Goal: Obtain resource: Download file/media

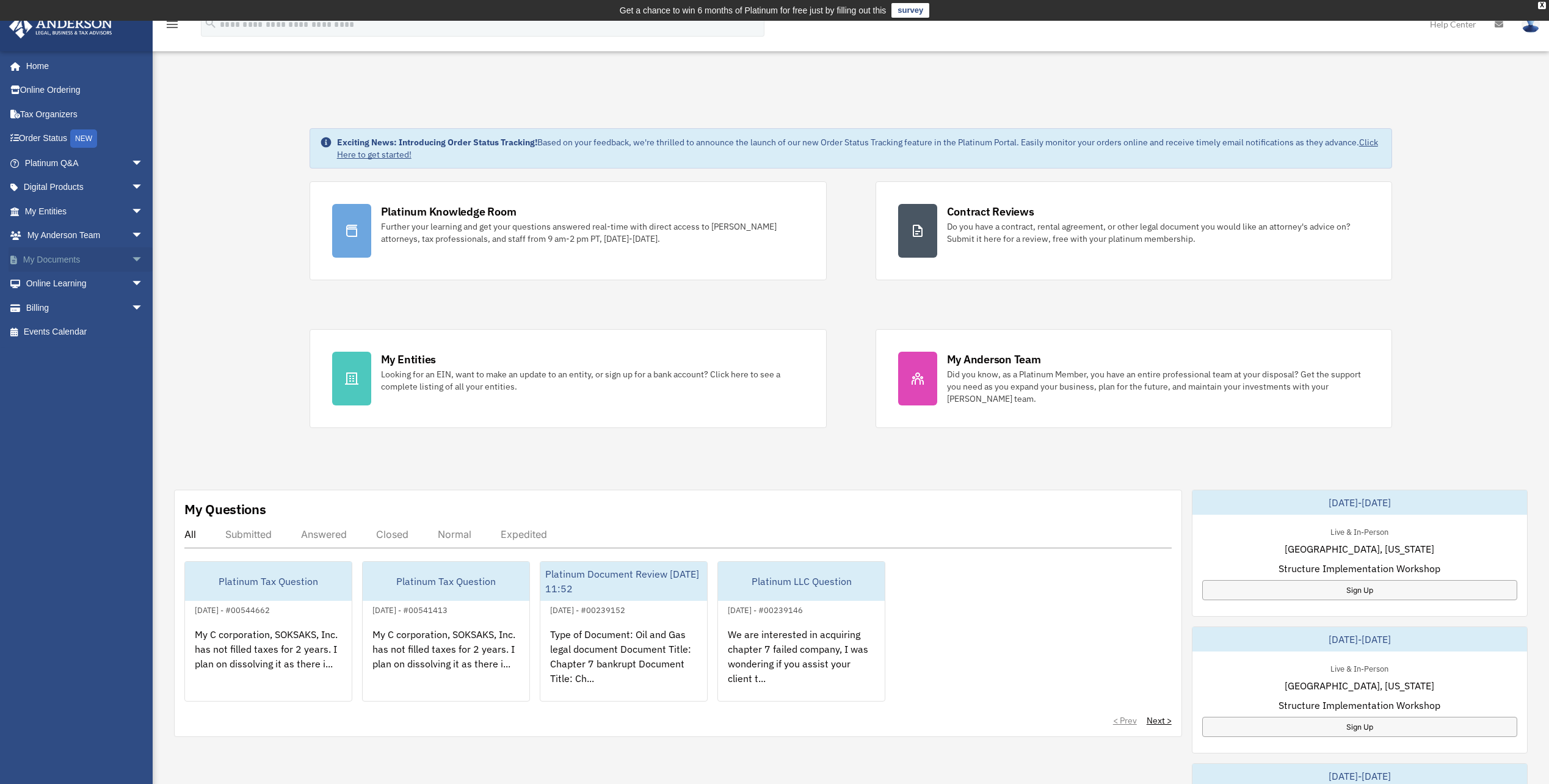
click at [40, 255] on link "My Documents arrow_drop_down" at bounding box center [85, 259] width 153 height 24
click at [39, 253] on link "My Documents arrow_drop_down" at bounding box center [85, 259] width 153 height 24
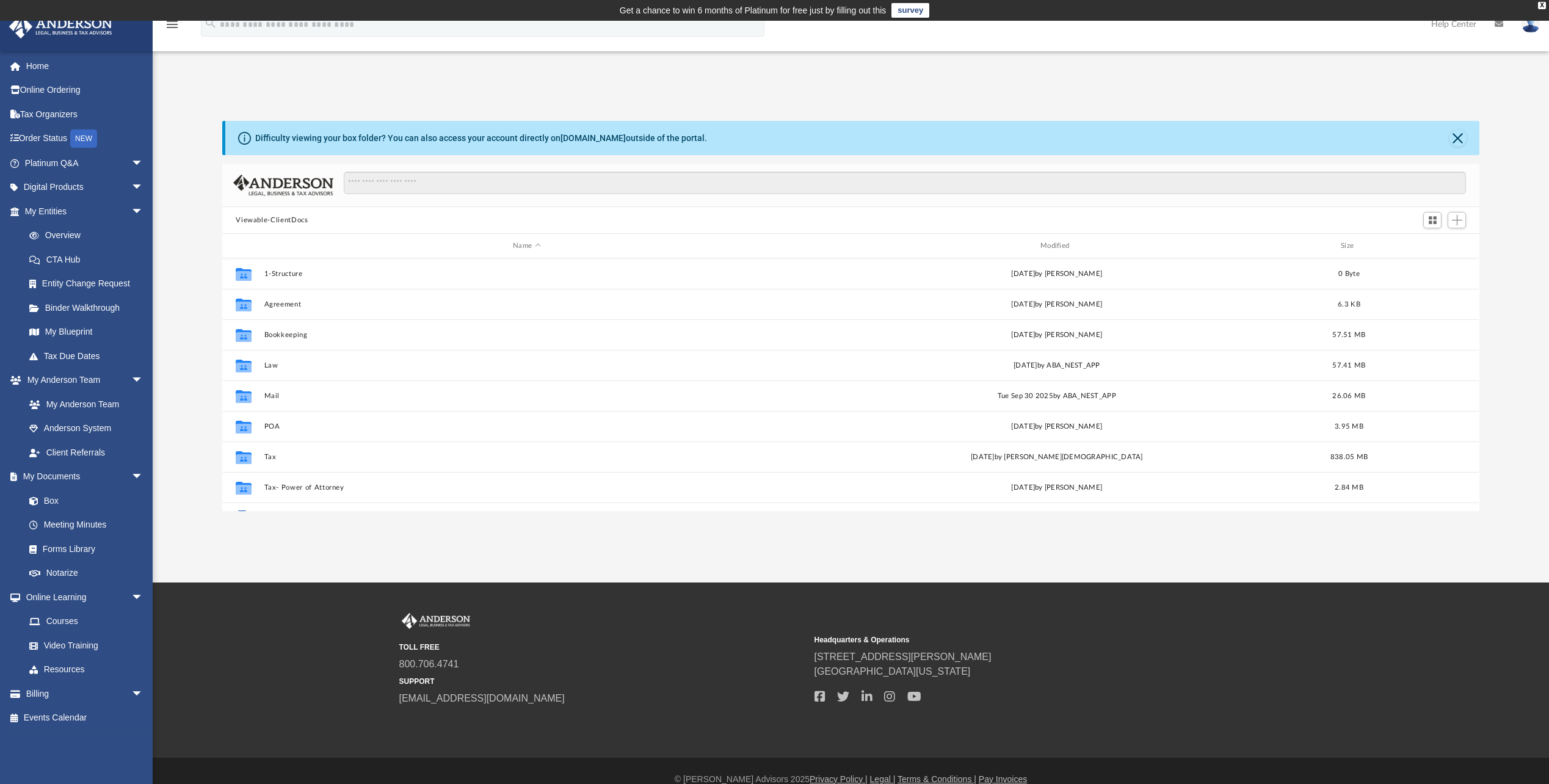
scroll to position [268, 1248]
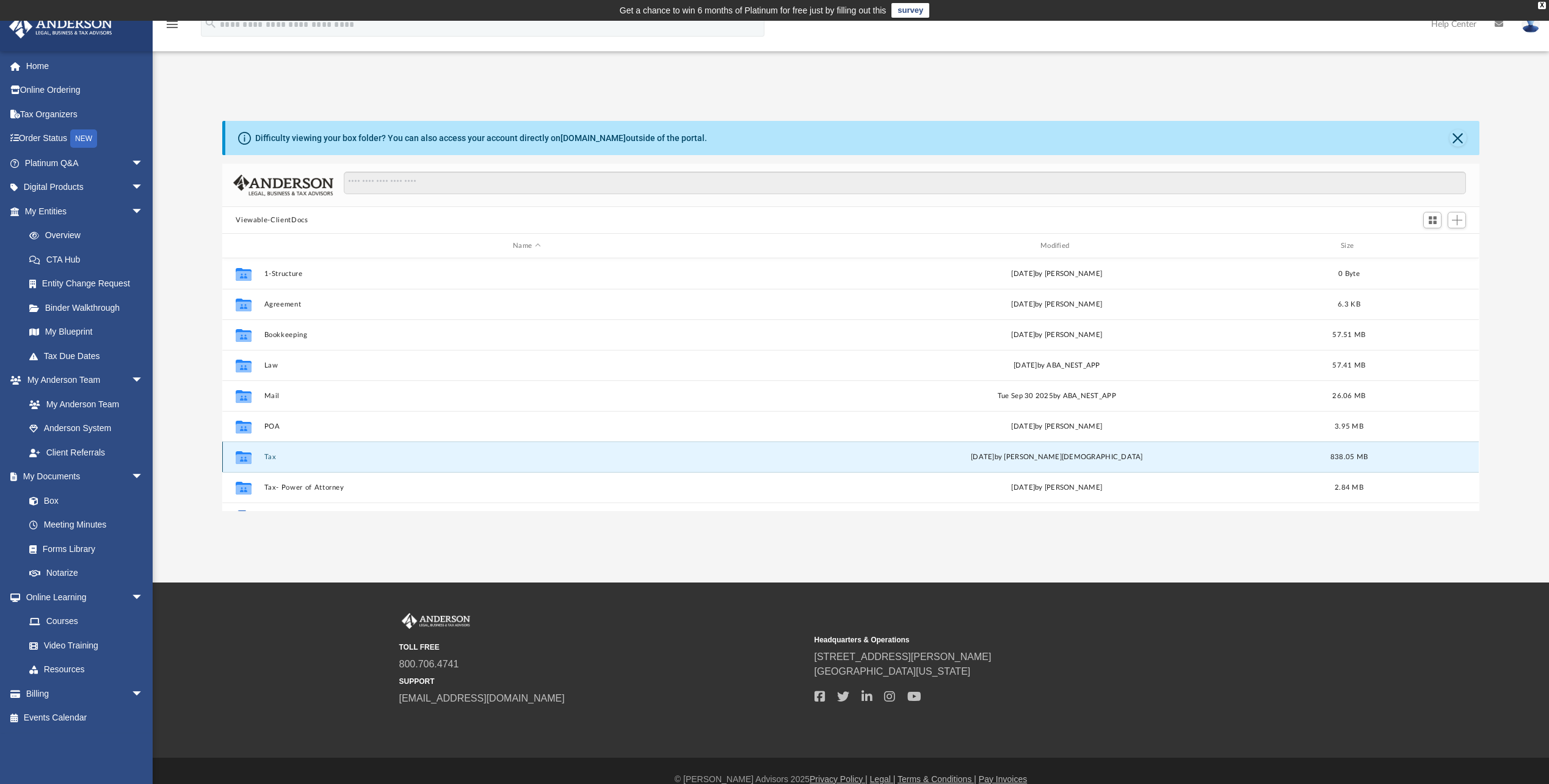
click at [266, 457] on button "Tax" at bounding box center [527, 457] width 525 height 8
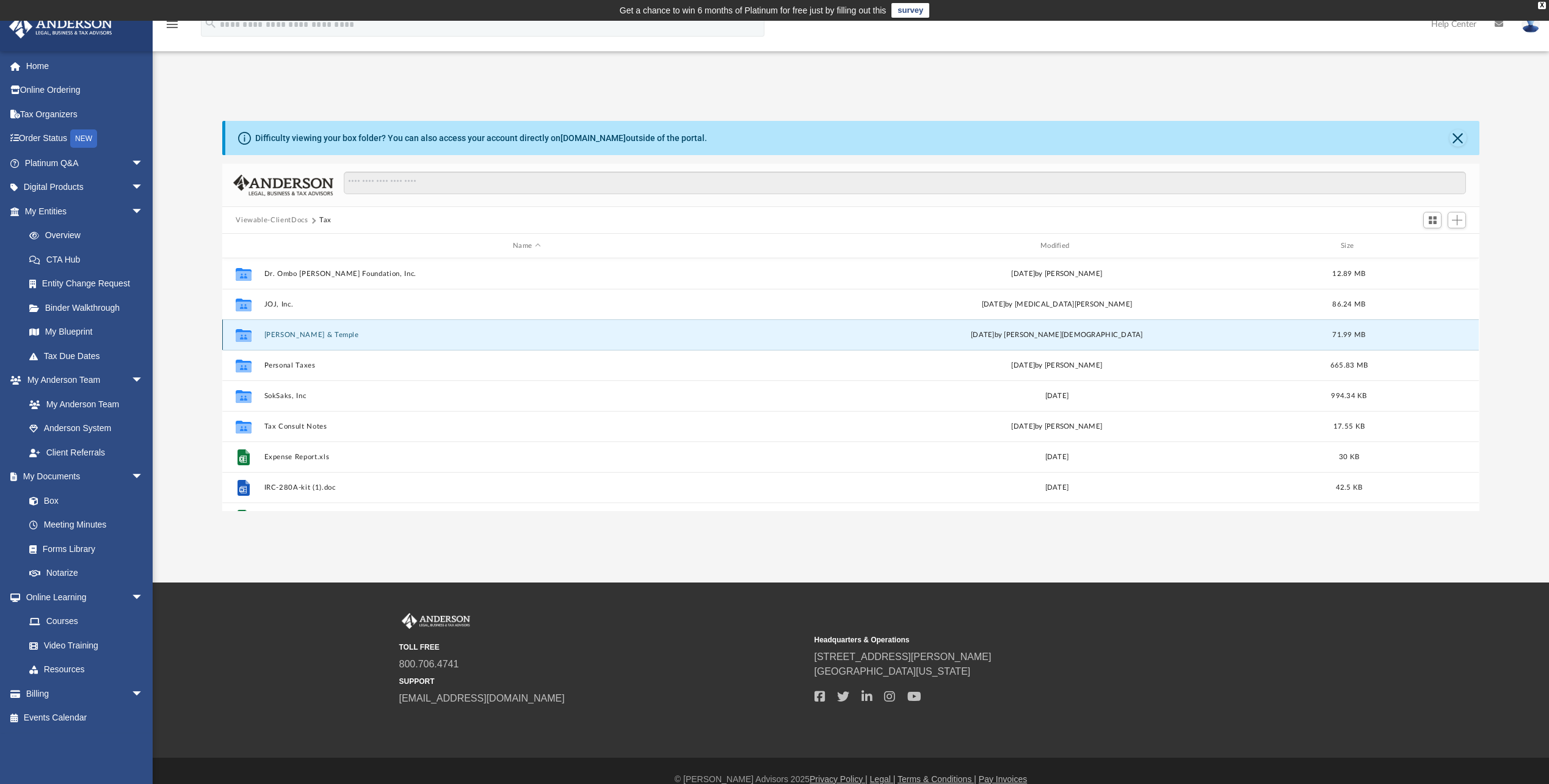
click at [331, 332] on button "Lawson, Jimba & Temple" at bounding box center [527, 335] width 525 height 8
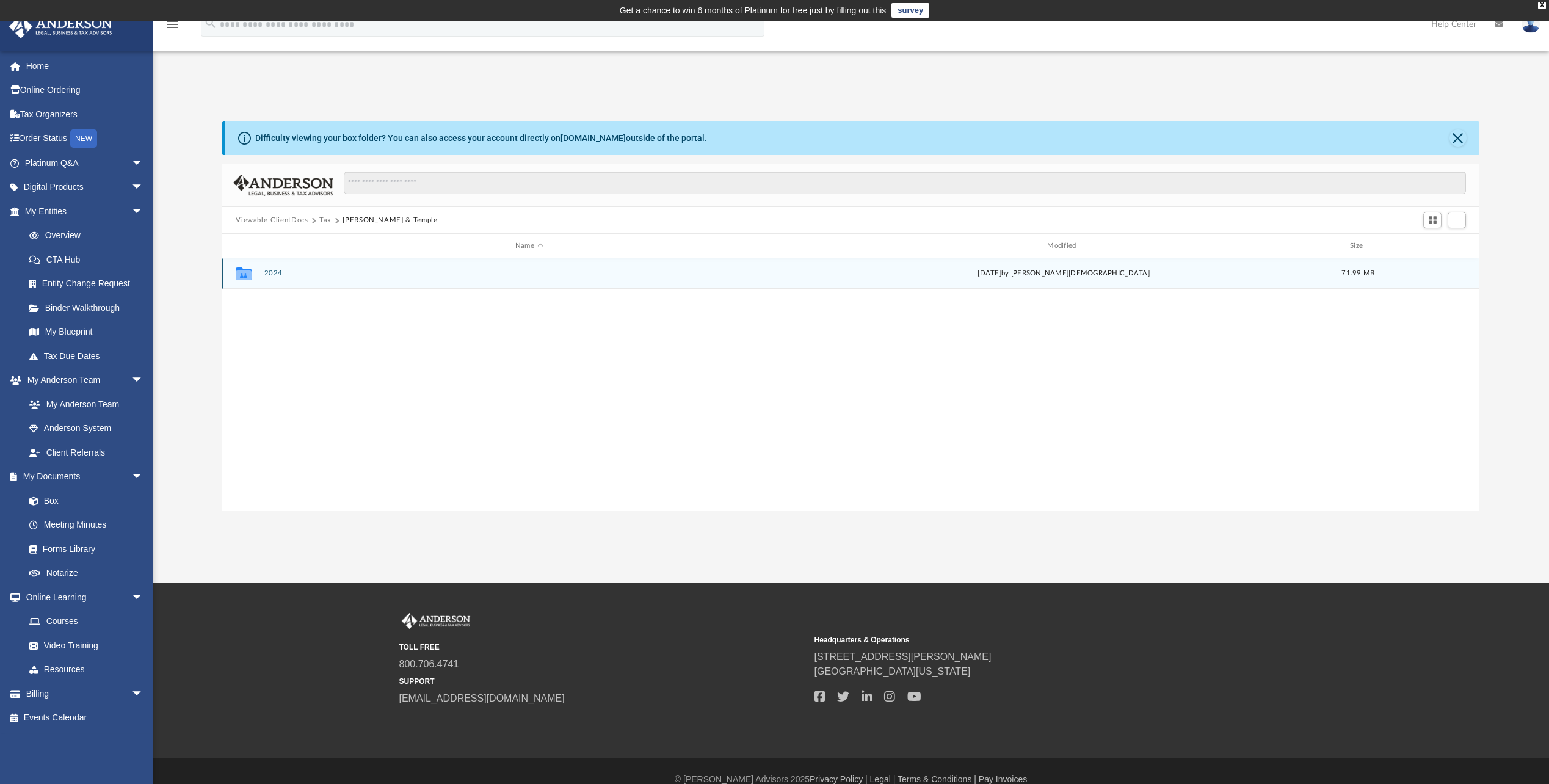
click at [240, 273] on icon "grid" at bounding box center [243, 275] width 16 height 9
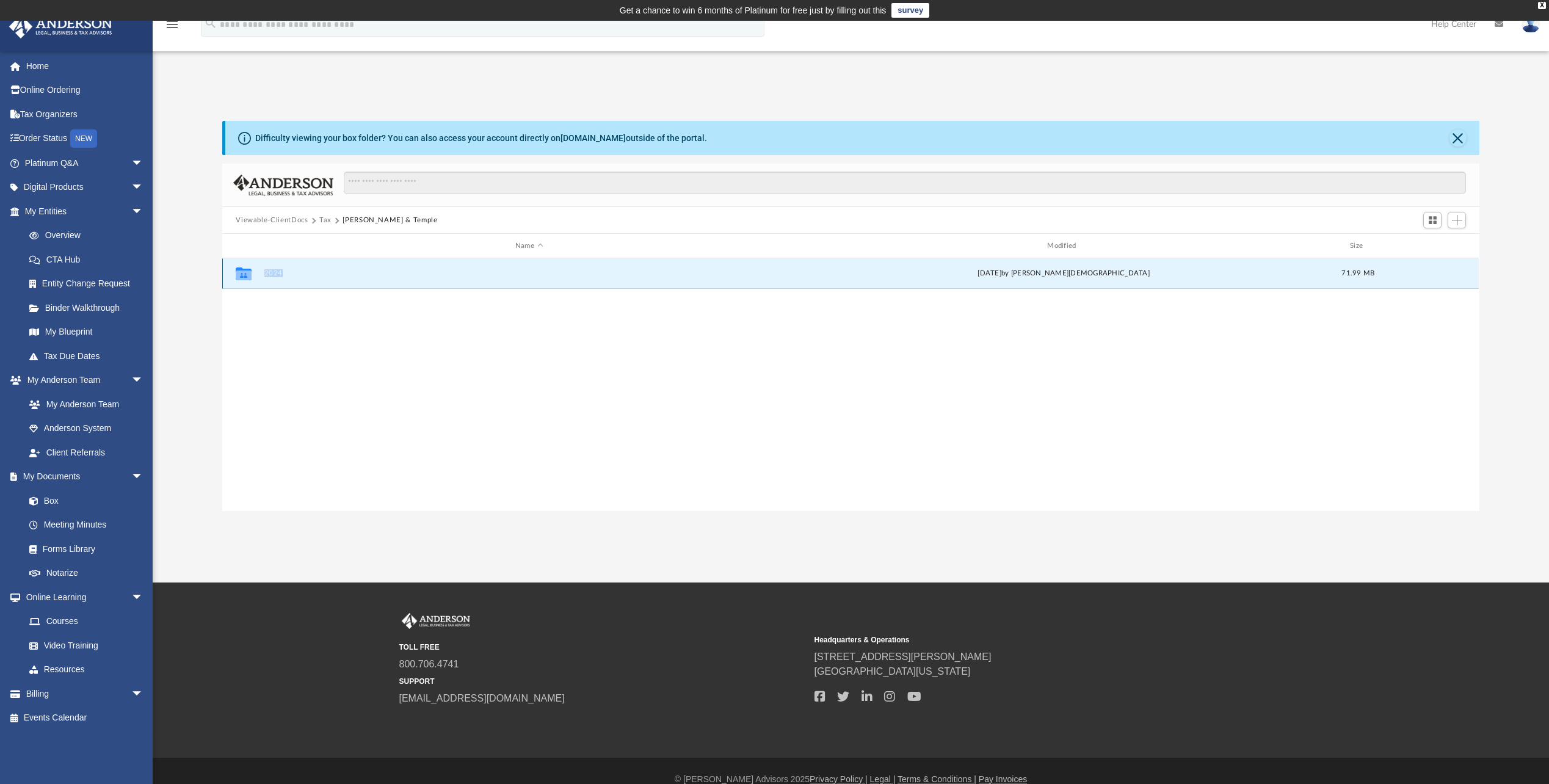
click at [240, 273] on icon "grid" at bounding box center [243, 275] width 16 height 9
click at [235, 273] on icon "grid" at bounding box center [243, 275] width 16 height 9
drag, startPoint x: 235, startPoint y: 273, endPoint x: 276, endPoint y: 273, distance: 41.0
click at [276, 273] on button "2024" at bounding box center [529, 273] width 529 height 8
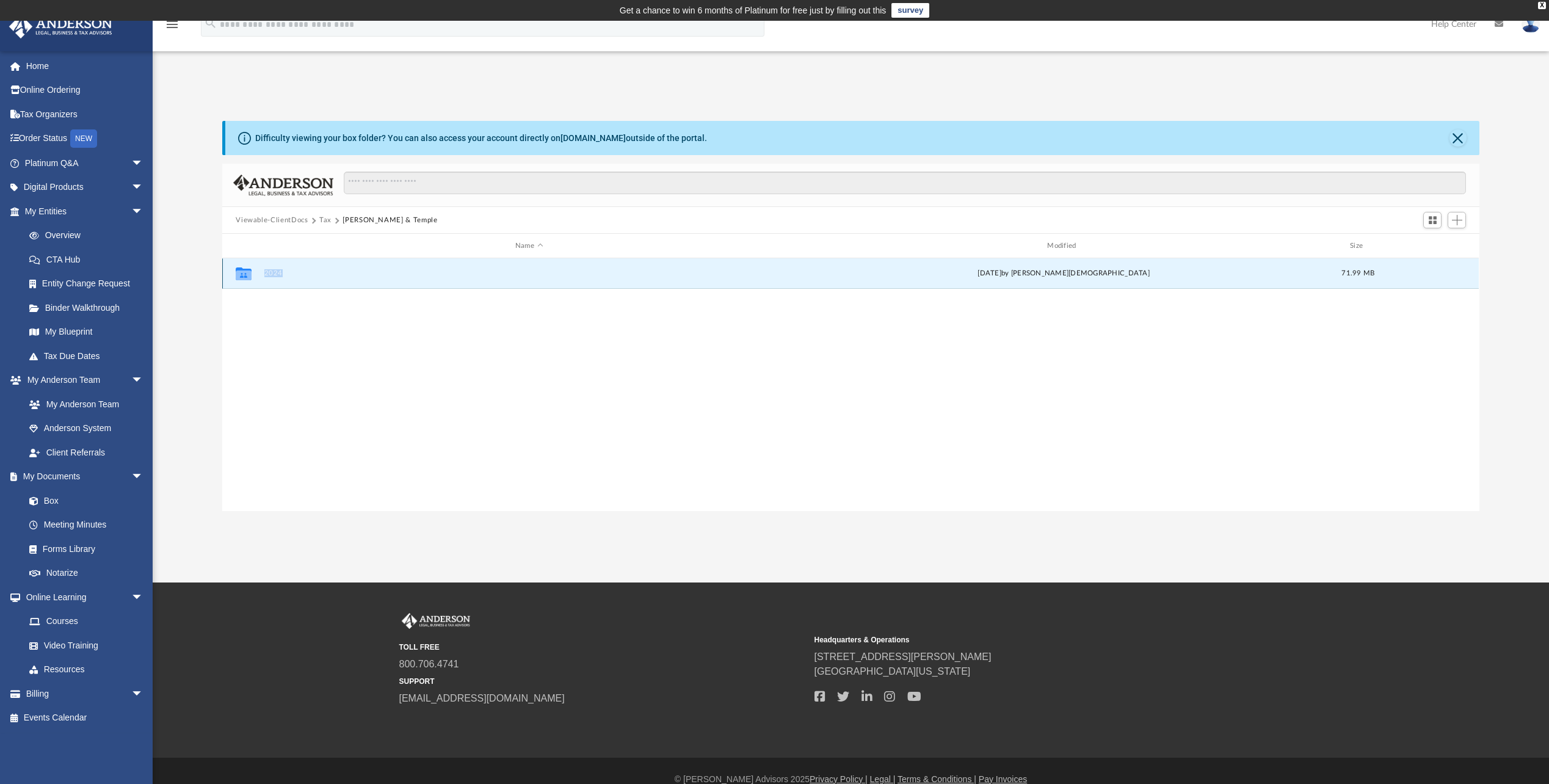
click at [276, 273] on button "2024" at bounding box center [529, 273] width 529 height 8
drag, startPoint x: 276, startPoint y: 273, endPoint x: 309, endPoint y: 279, distance: 33.5
click at [309, 279] on div "Collaborated Folder 2024 today by Oshee Jain 71.99 MB" at bounding box center [850, 273] width 1257 height 31
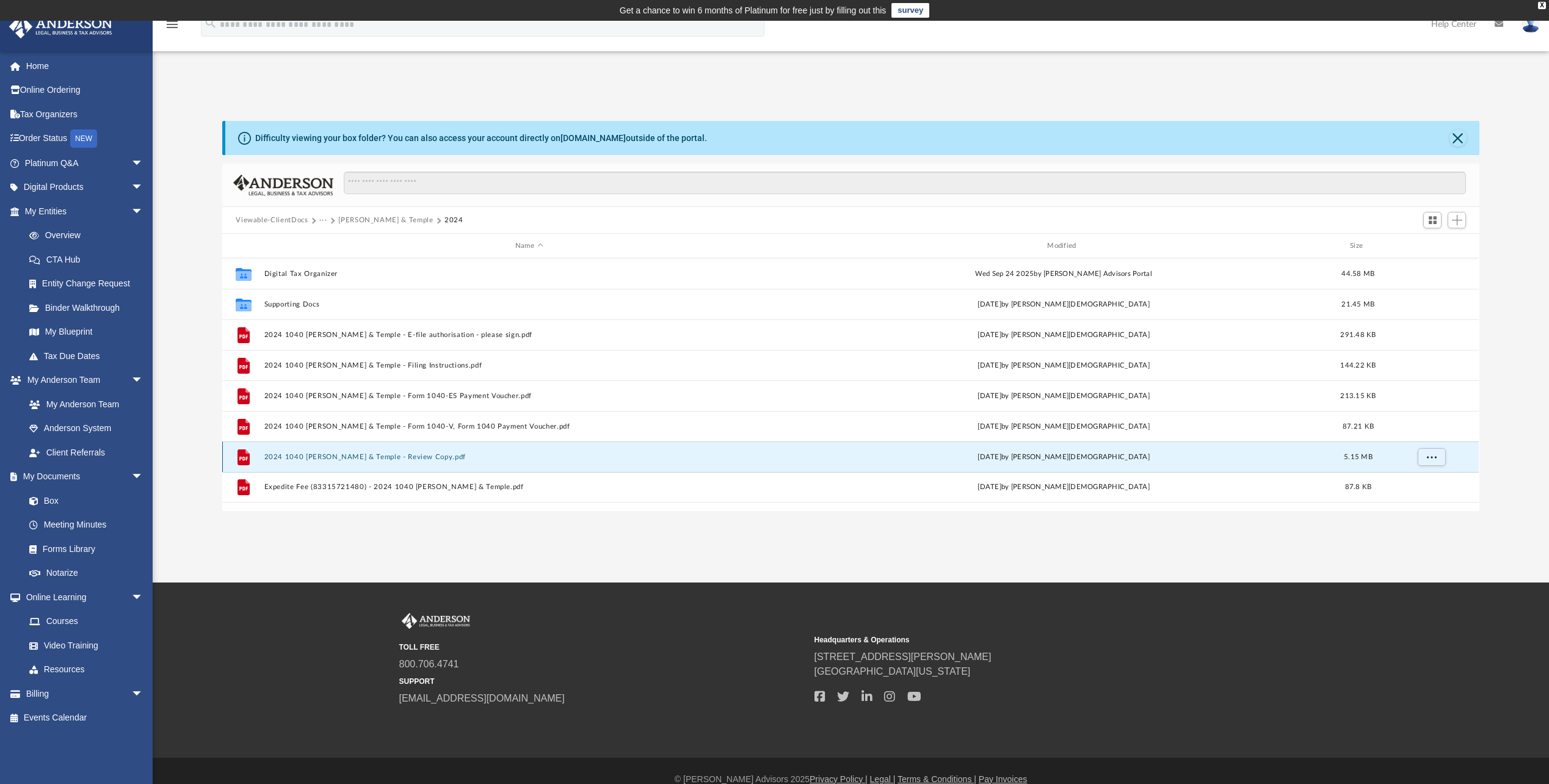
click at [314, 459] on button "2024 1040 Lawson, Jimba & Temple - Review Copy.pdf" at bounding box center [529, 457] width 529 height 8
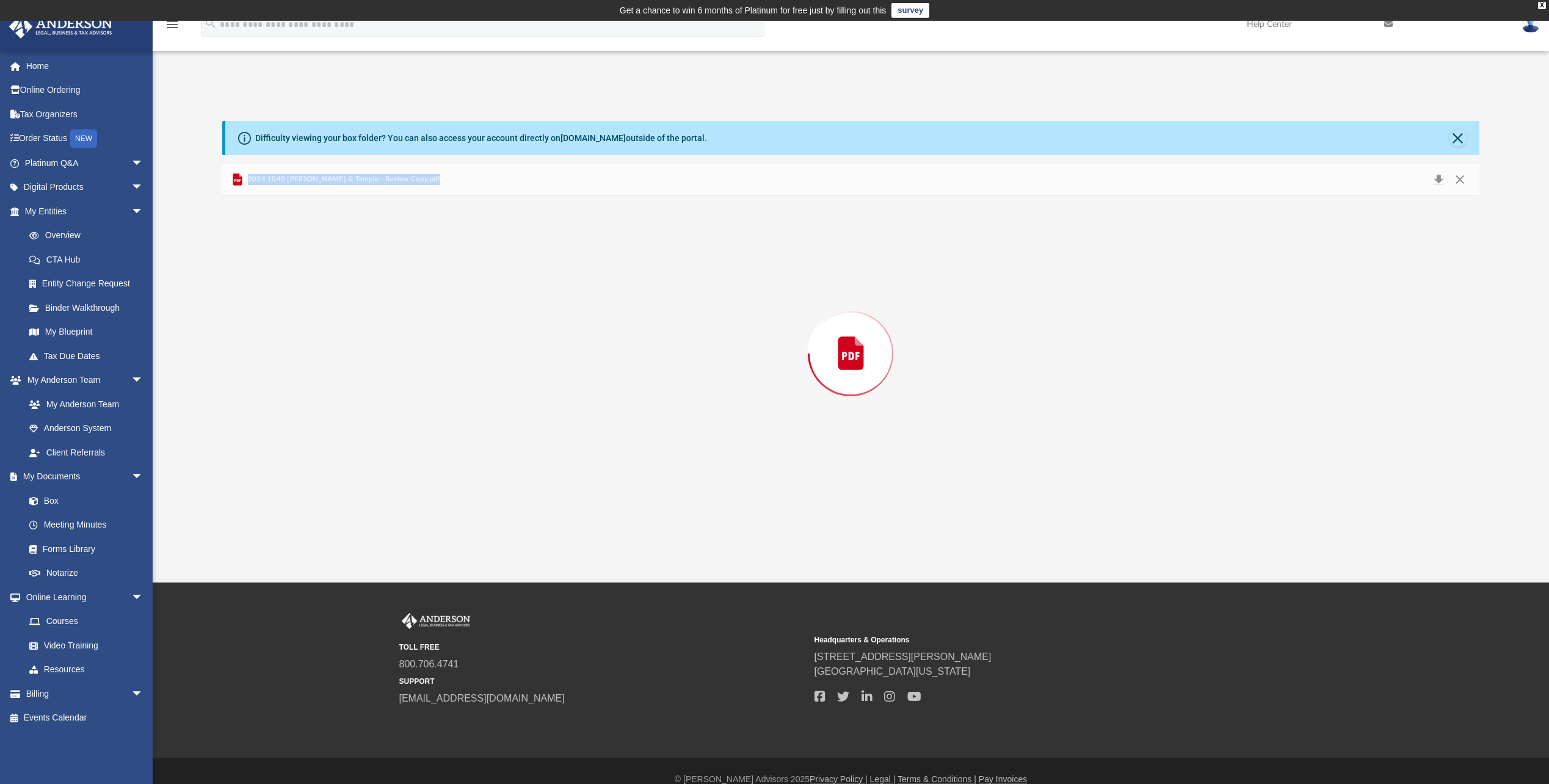
click at [314, 459] on div "Preview" at bounding box center [850, 353] width 1257 height 315
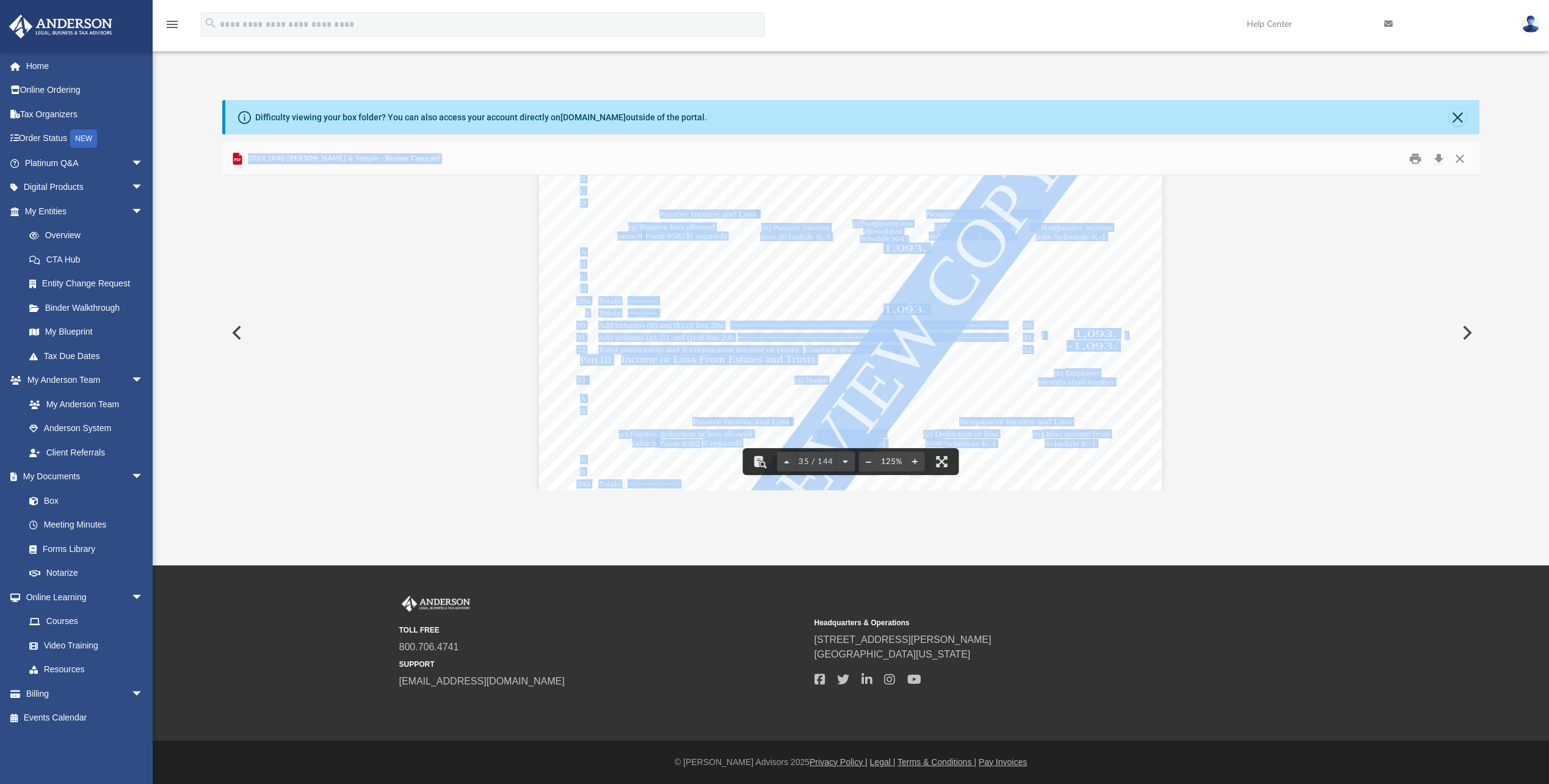
scroll to position [28235, 0]
